Goal: Task Accomplishment & Management: Manage account settings

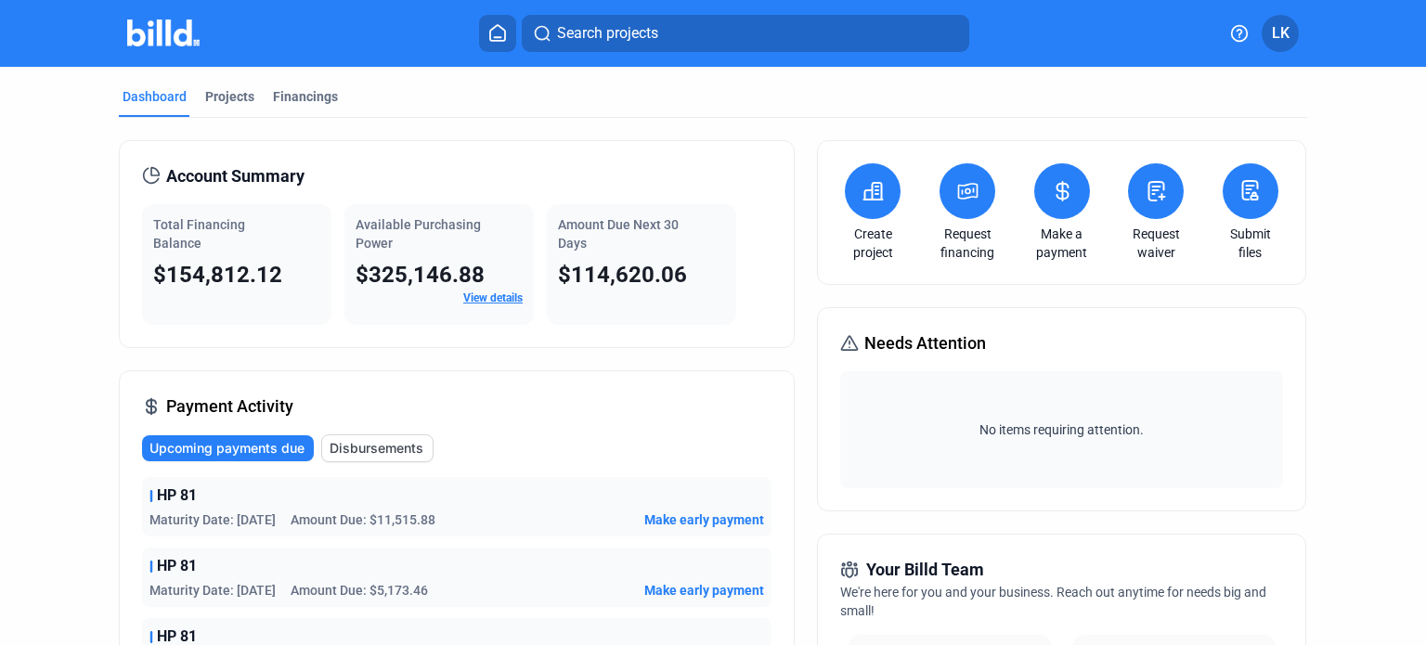
click at [484, 32] on button at bounding box center [497, 33] width 37 height 37
click at [1274, 39] on span "LK" at bounding box center [1281, 33] width 18 height 22
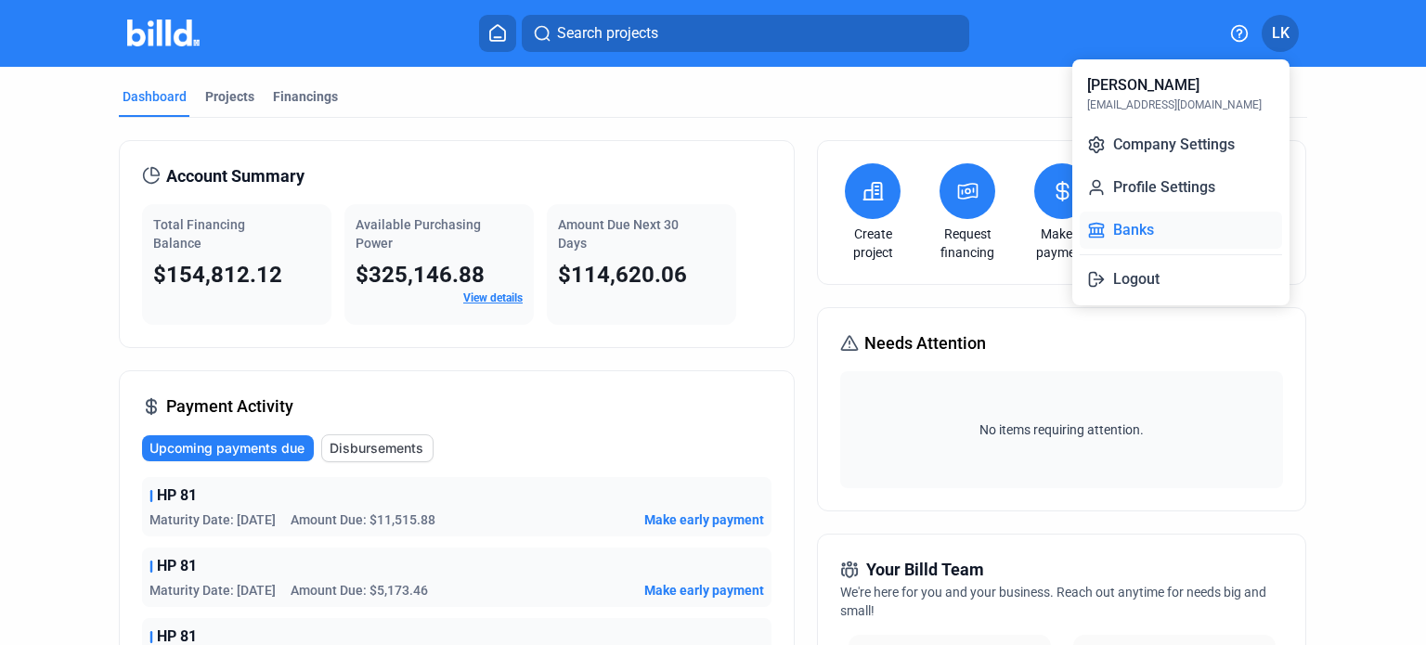
click at [1121, 229] on button "Banks" at bounding box center [1181, 230] width 202 height 37
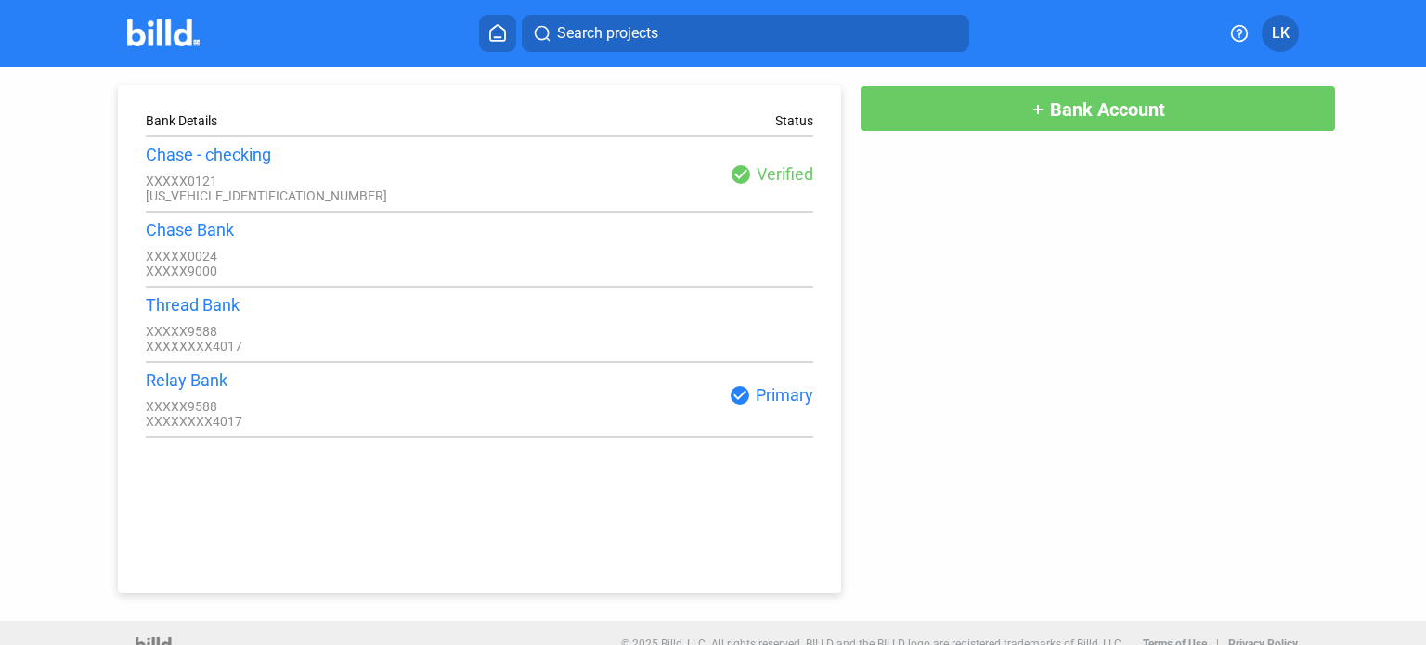
click at [1132, 110] on span "Bank Account" at bounding box center [1107, 109] width 115 height 22
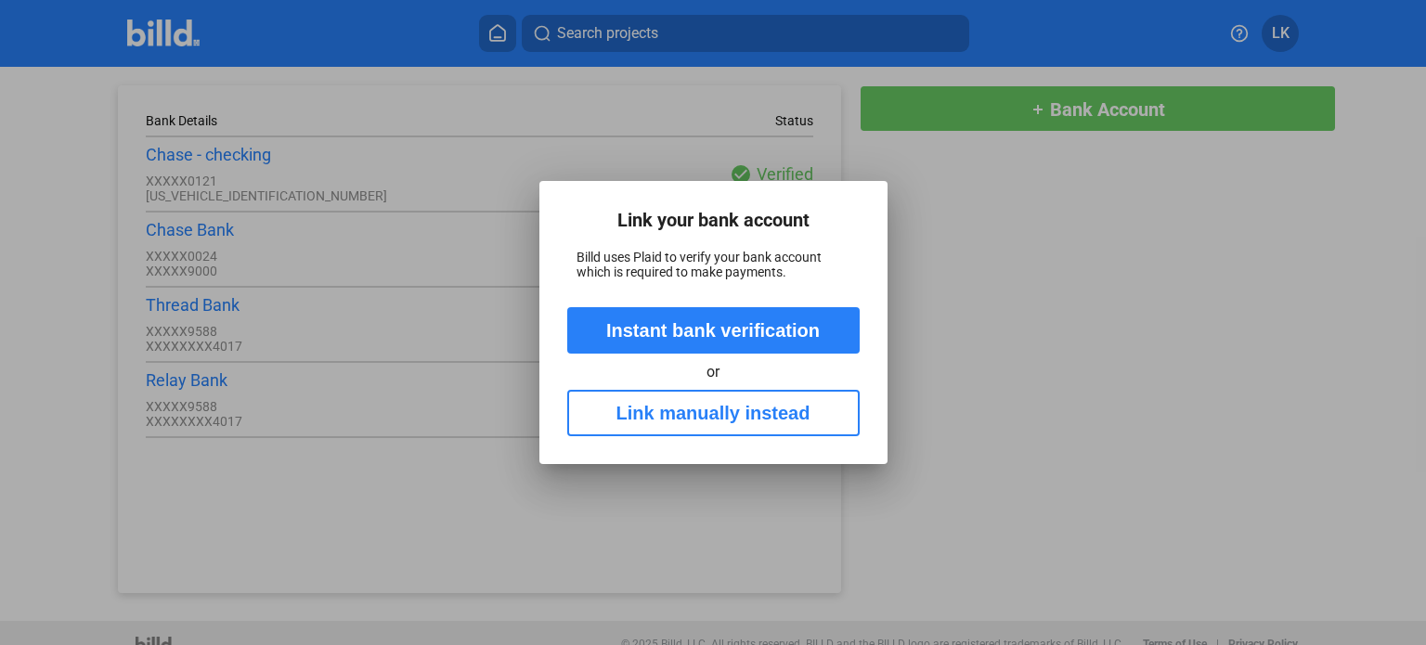
click at [706, 331] on button "Instant bank verification" at bounding box center [713, 330] width 292 height 46
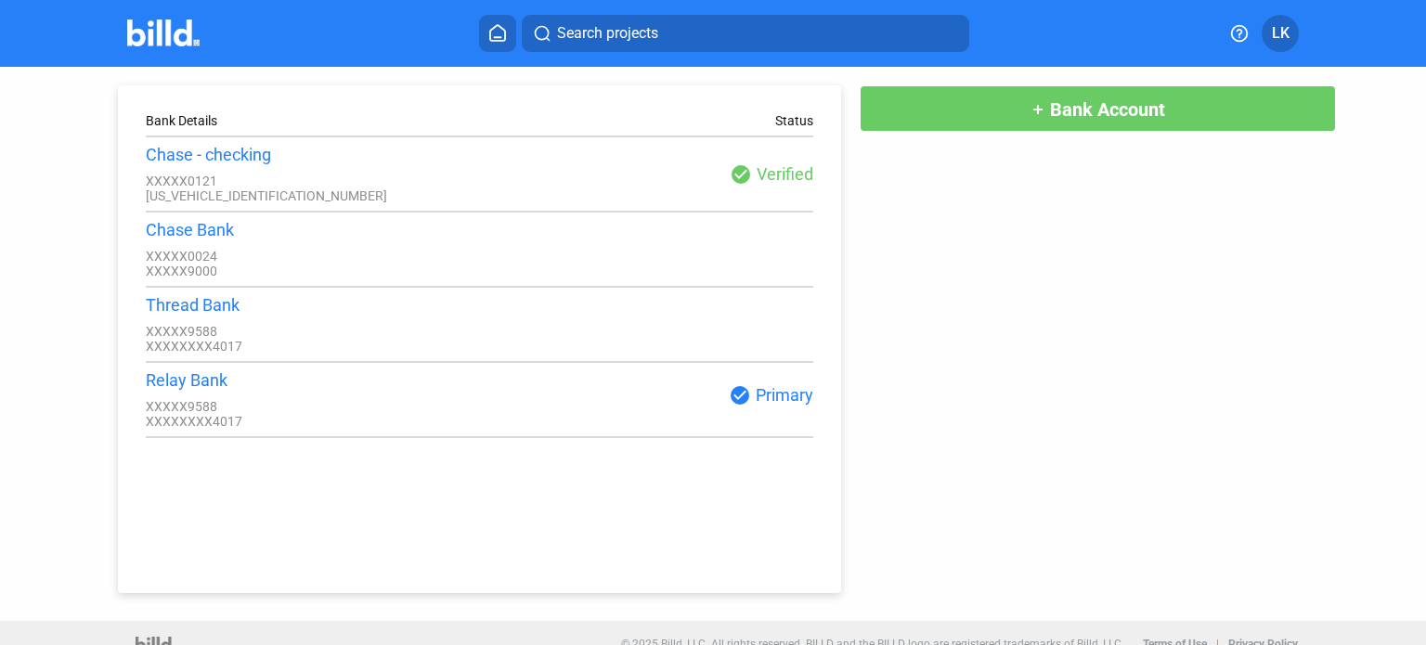
click at [1006, 110] on button "add Bank Account" at bounding box center [1098, 108] width 476 height 46
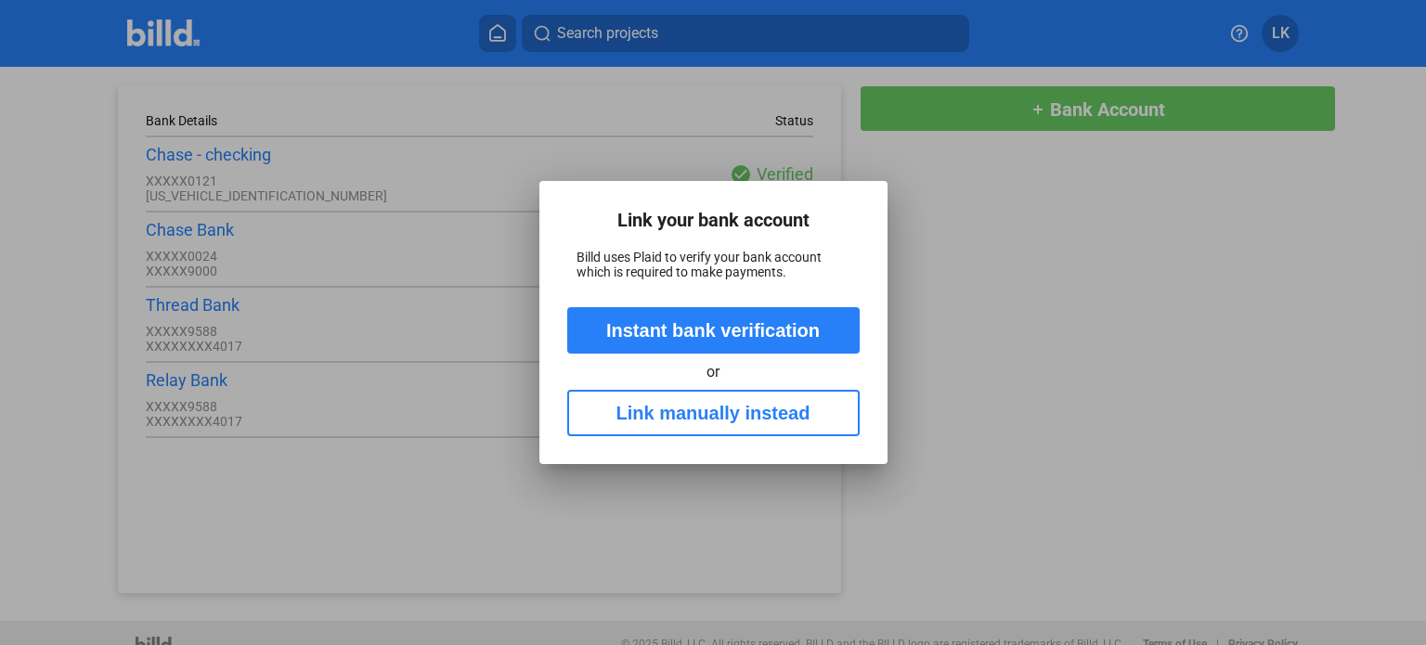
click at [714, 430] on button "Link manually instead" at bounding box center [713, 413] width 292 height 46
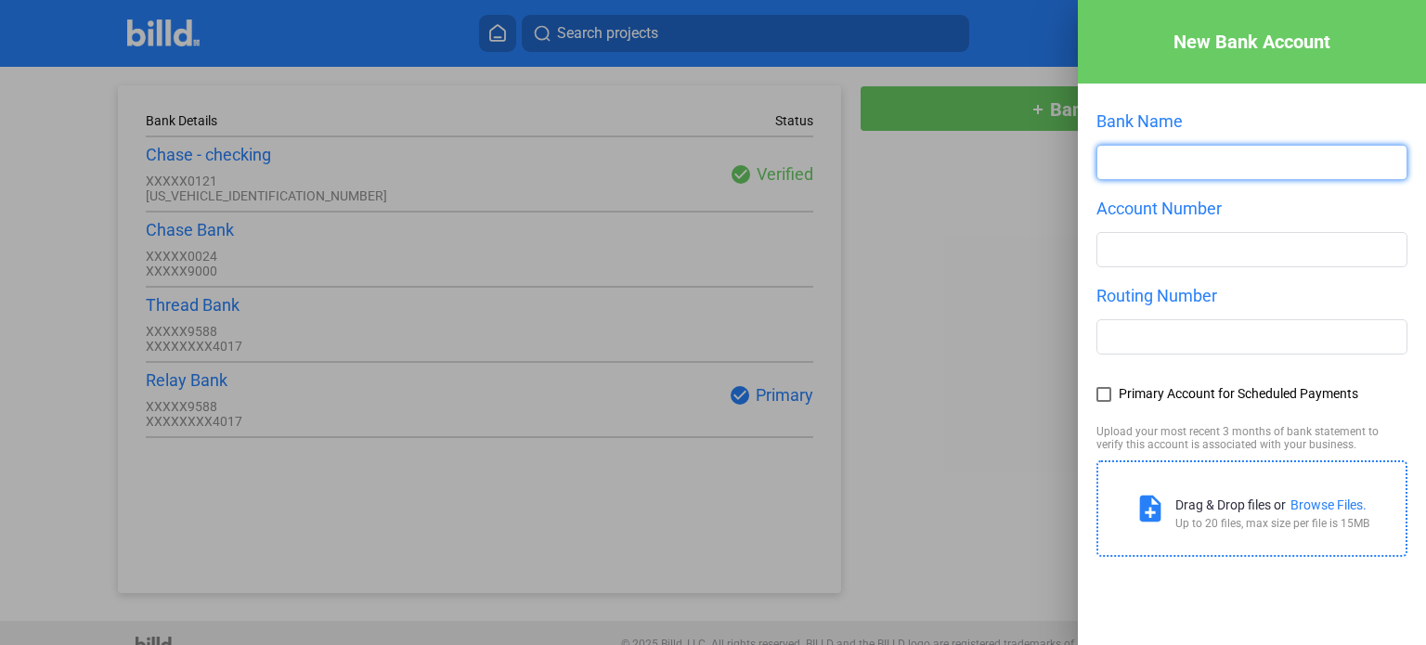
click at [1169, 166] on input "text" at bounding box center [1251, 162] width 309 height 33
type input "Enterprise"
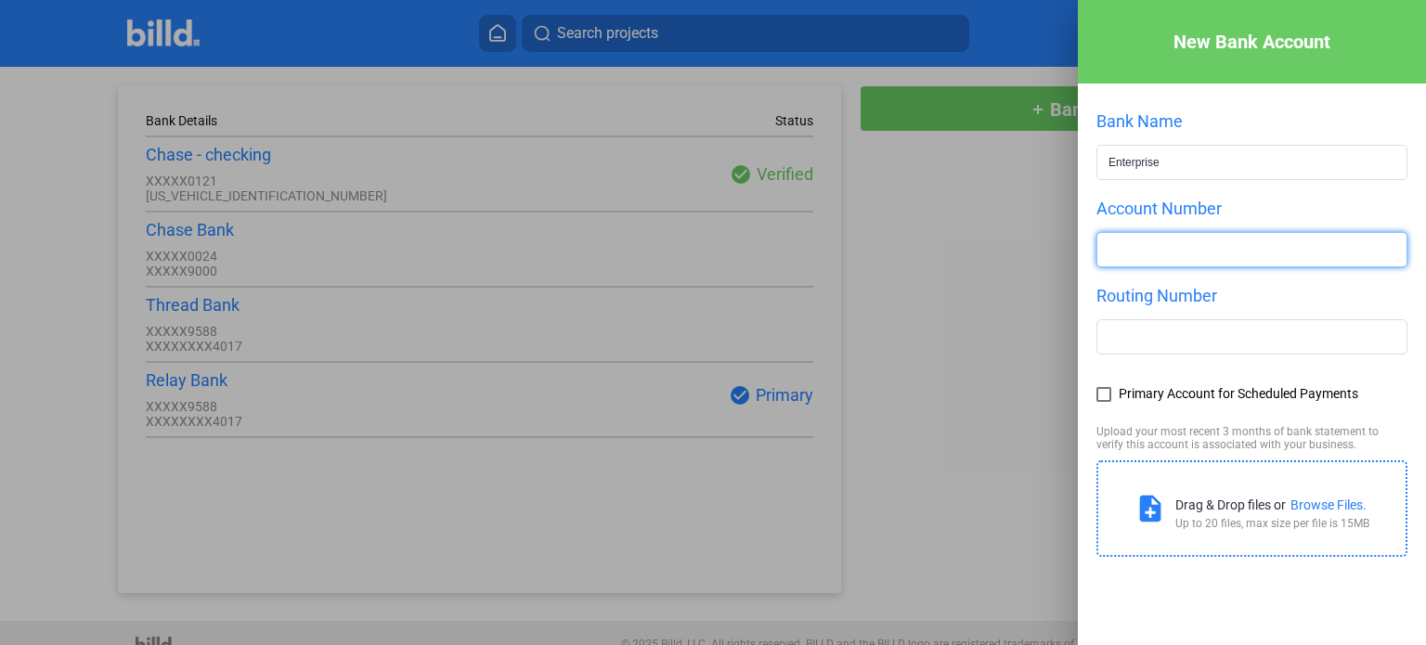
click at [1171, 252] on input "number" at bounding box center [1251, 249] width 309 height 33
paste input "25151027"
type input "25151027"
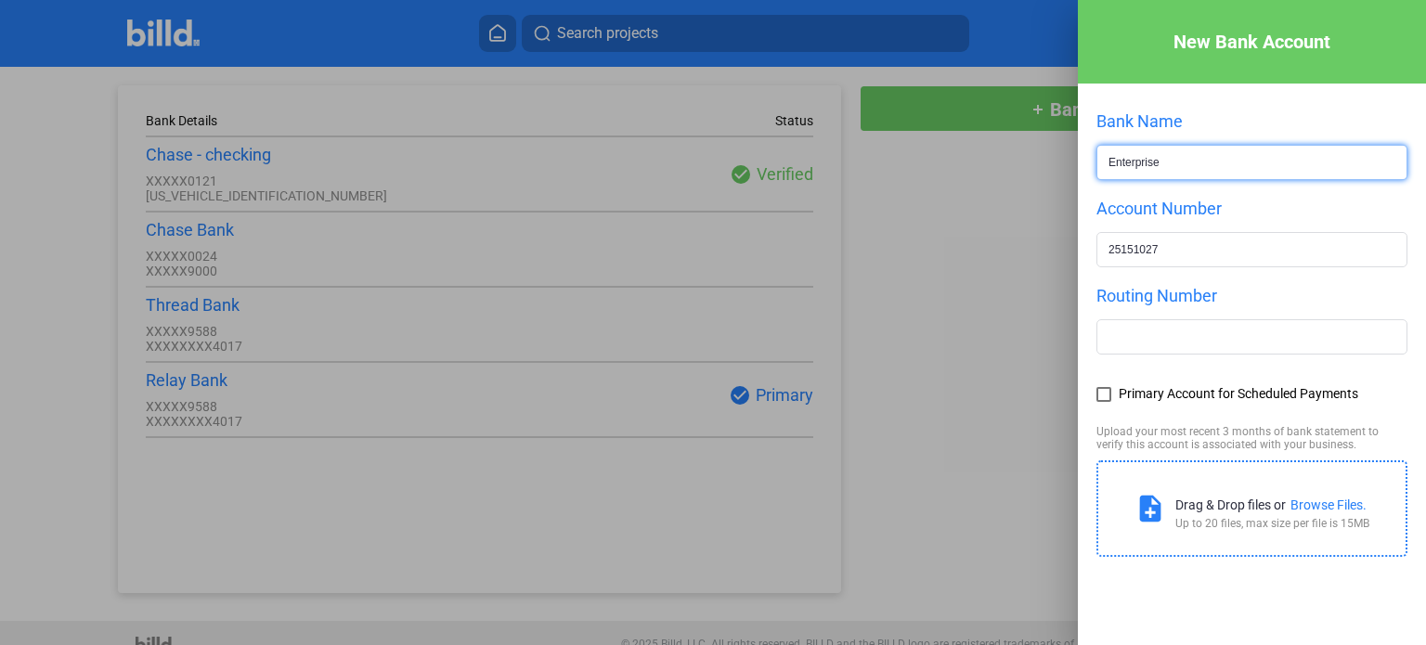
click at [1222, 156] on input "Enterprise" at bounding box center [1251, 162] width 309 height 33
type input "Enterprise Bank and Trust"
